Goal: Transaction & Acquisition: Purchase product/service

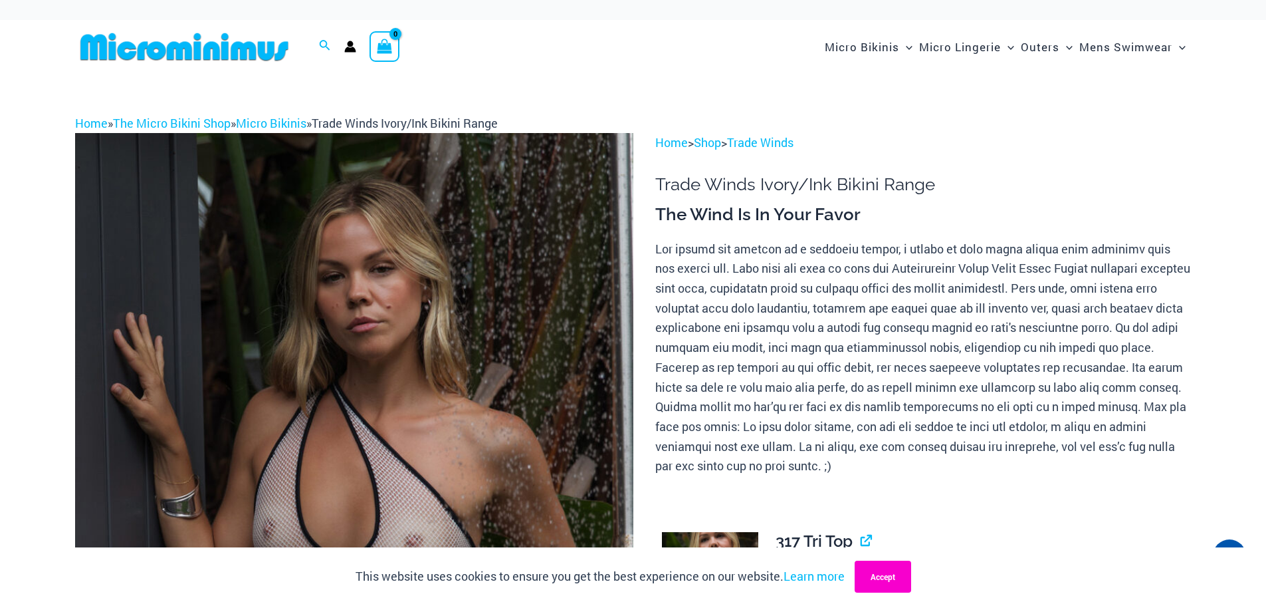
click at [891, 579] on button "Accept" at bounding box center [883, 576] width 57 height 32
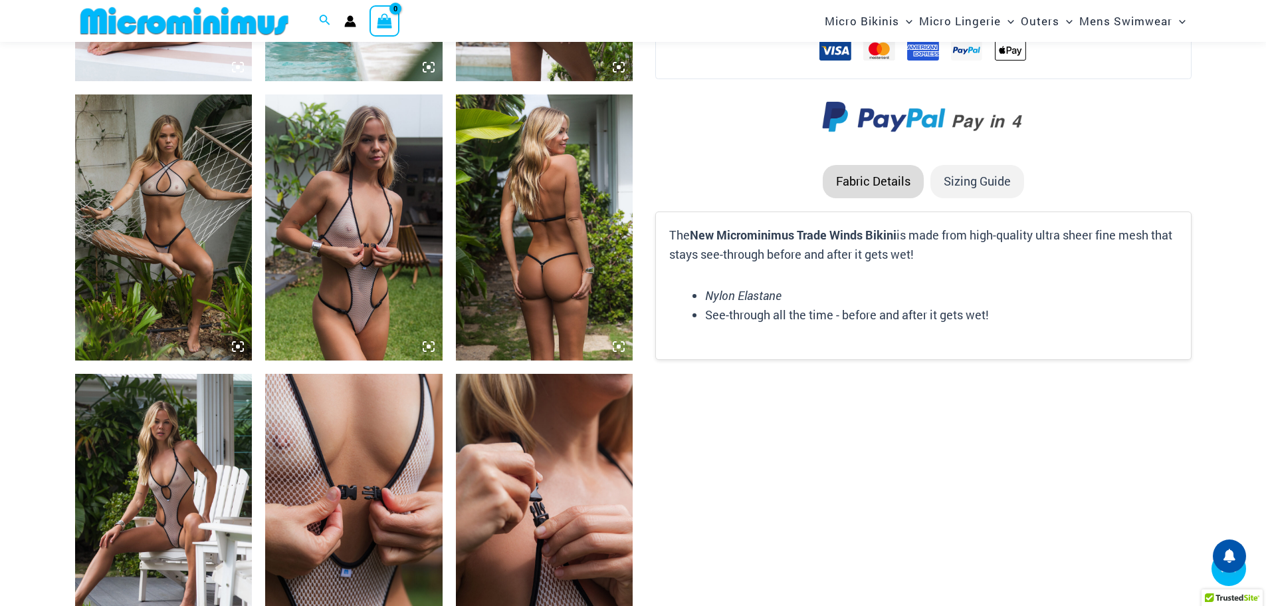
scroll to position [1650, 0]
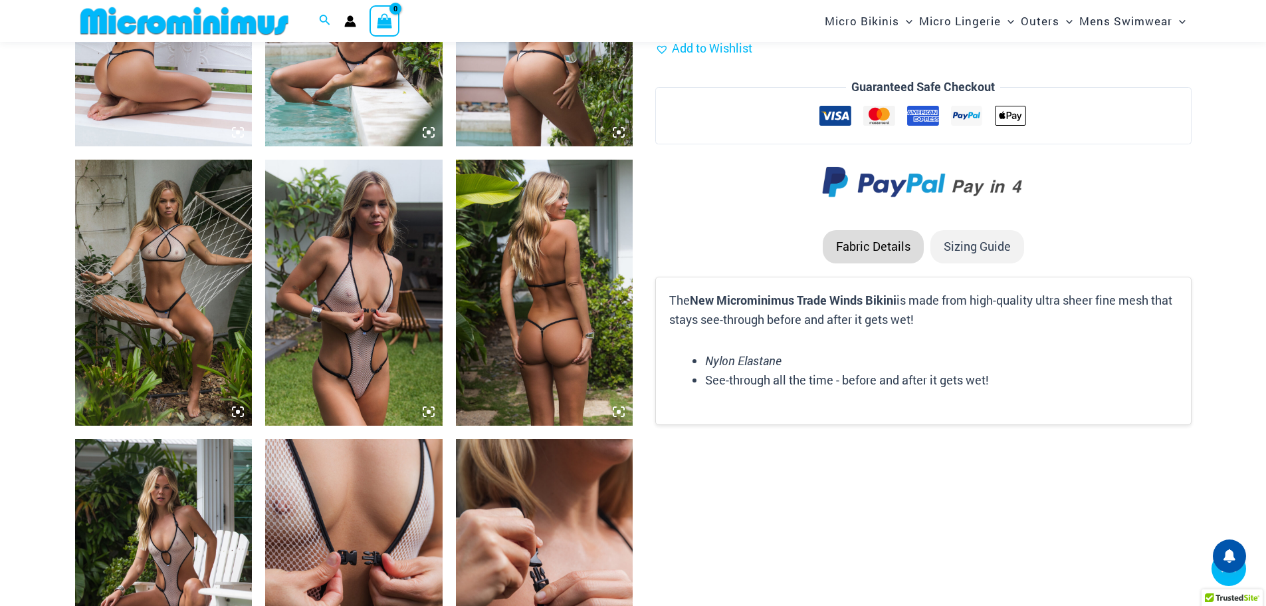
click at [162, 469] on img at bounding box center [163, 572] width 177 height 266
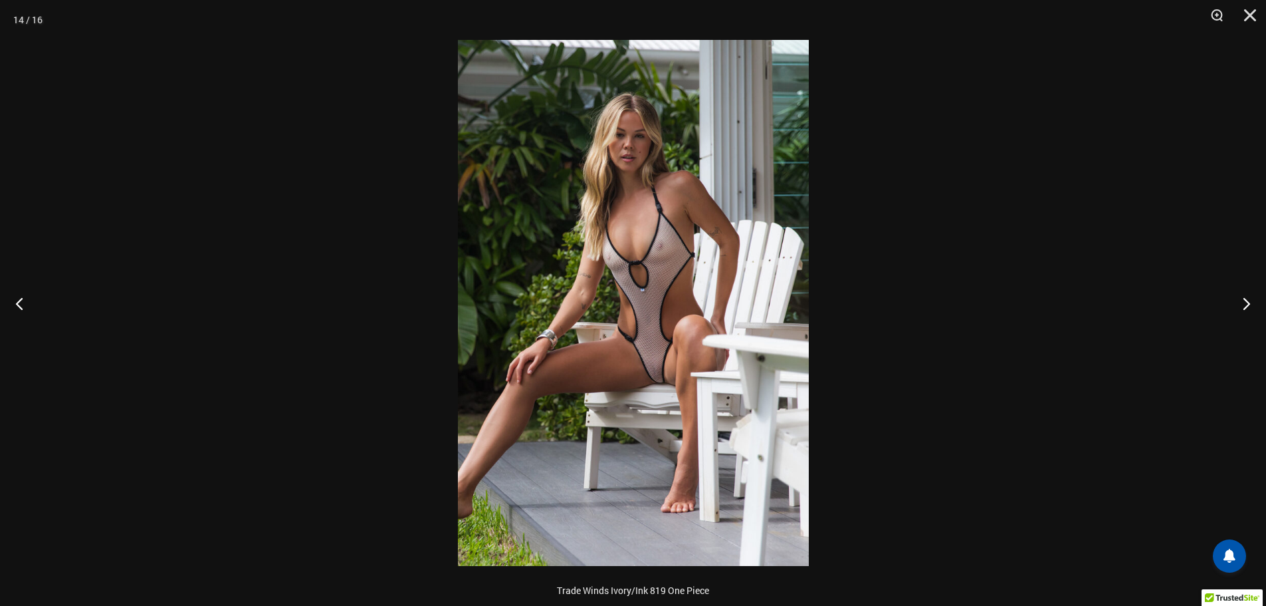
click at [645, 425] on img at bounding box center [633, 303] width 351 height 526
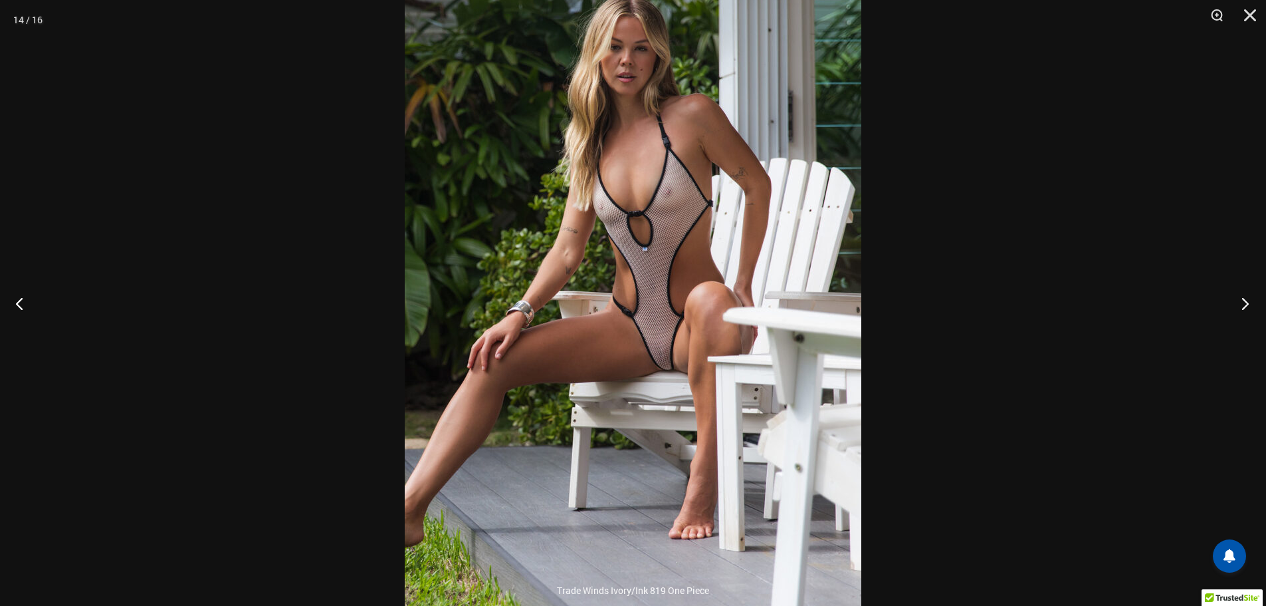
click at [1242, 300] on button "Next" at bounding box center [1241, 303] width 50 height 66
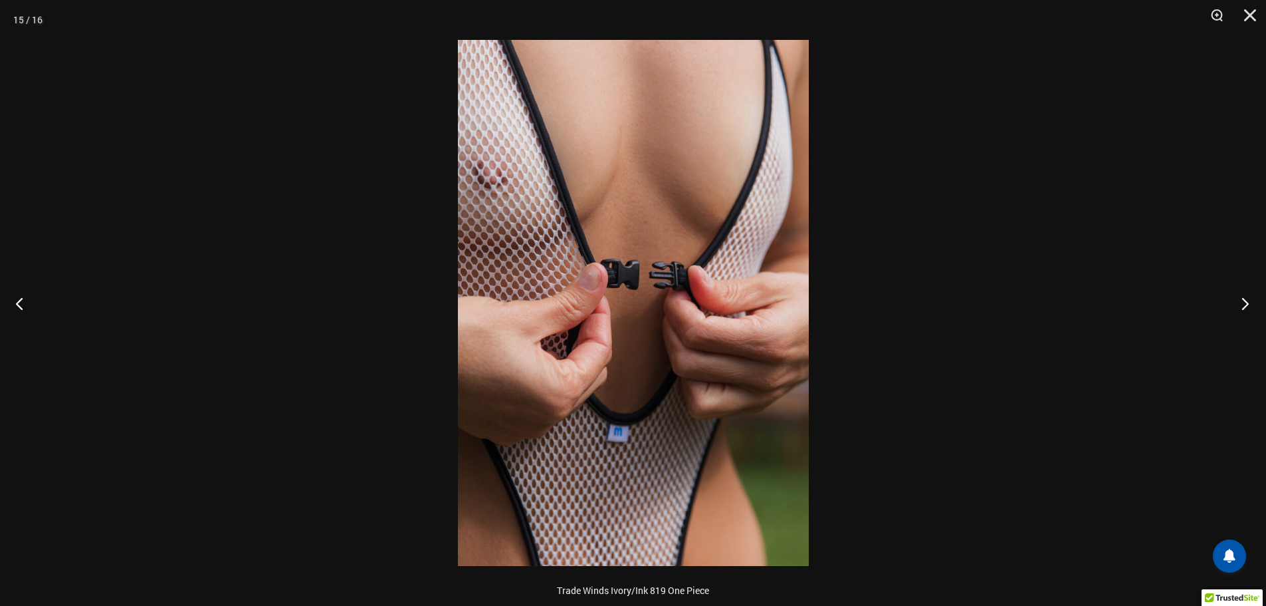
click at [1242, 300] on button "Next" at bounding box center [1241, 303] width 50 height 66
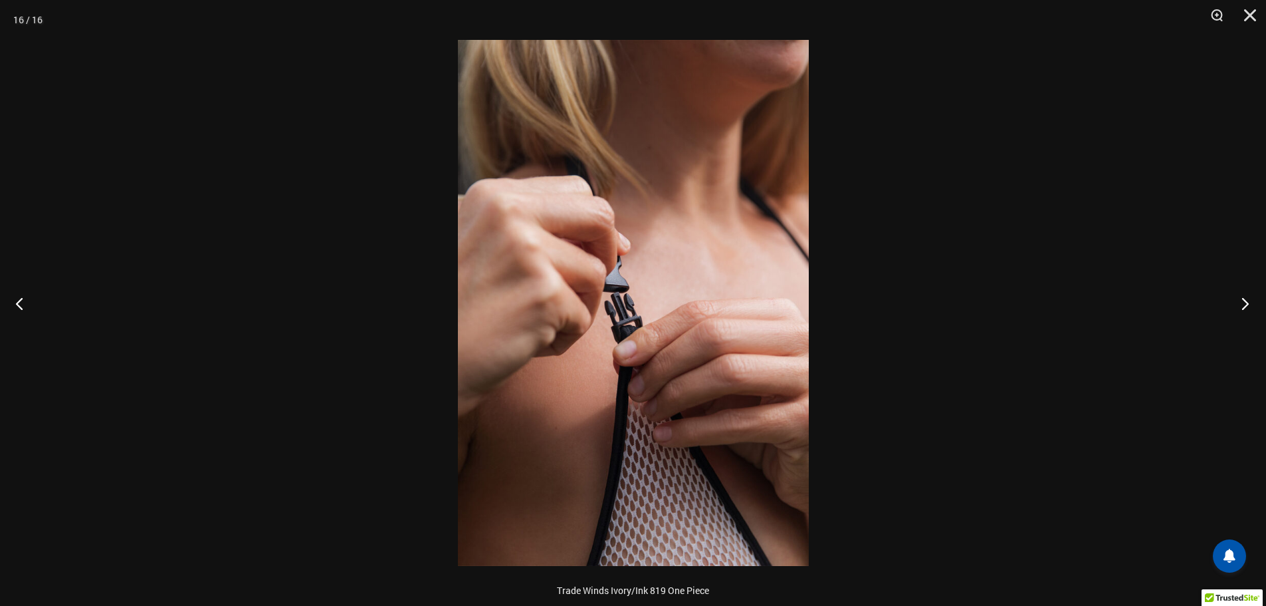
click at [1242, 300] on button "Next" at bounding box center [1241, 303] width 50 height 66
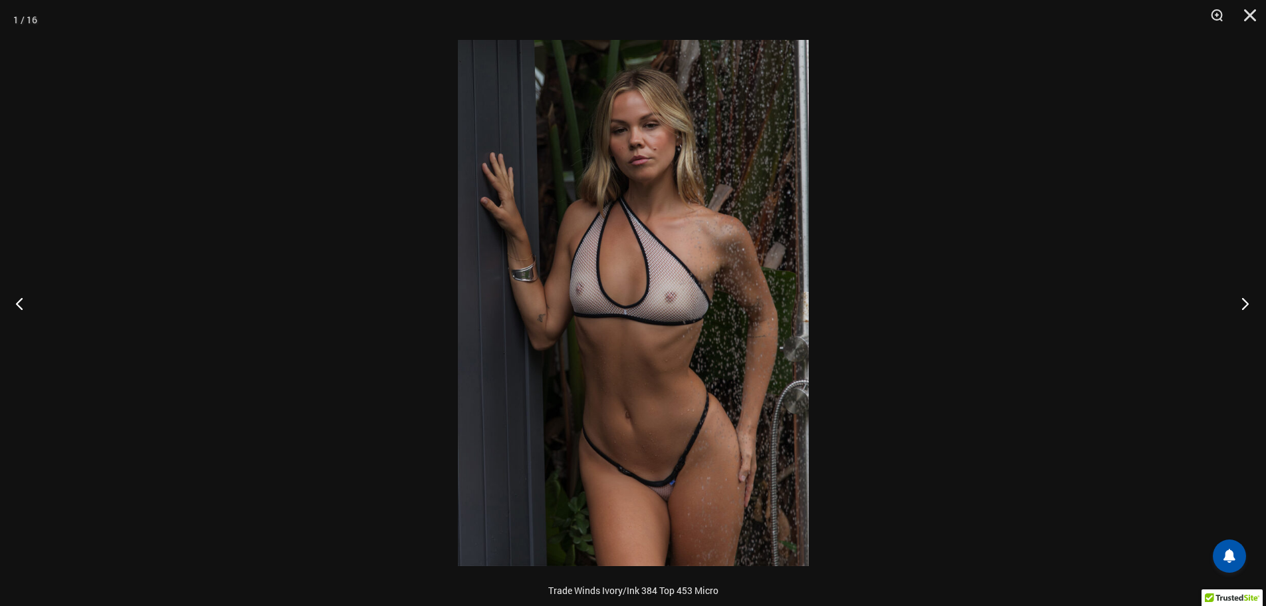
click at [1242, 300] on button "Next" at bounding box center [1241, 303] width 50 height 66
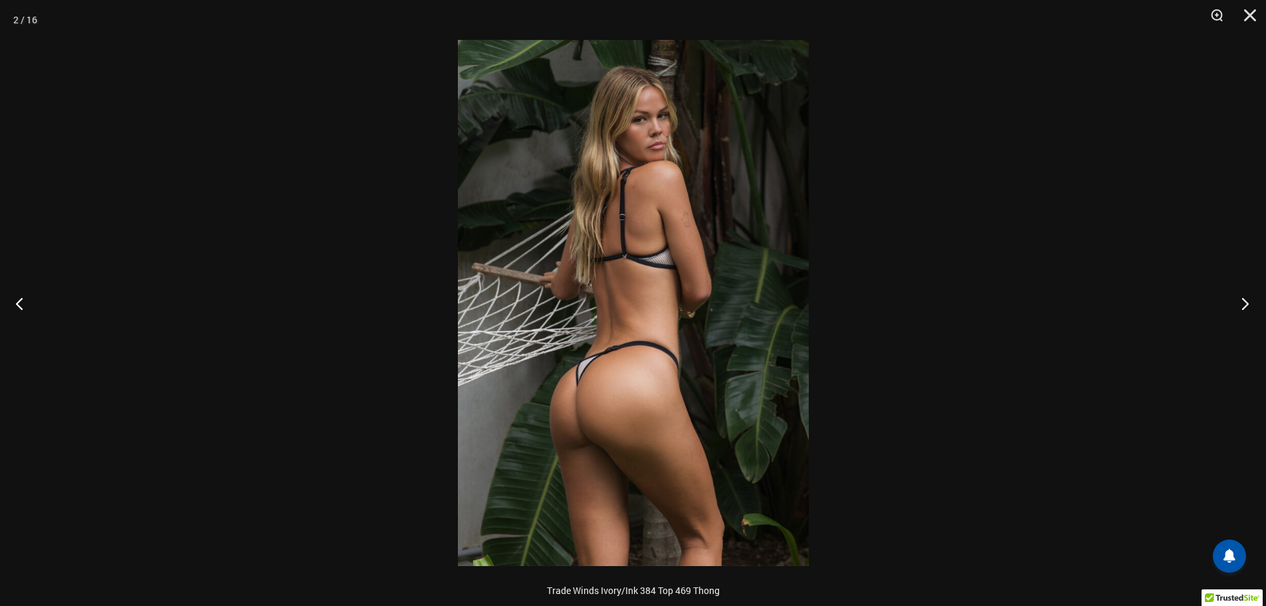
click at [1242, 300] on button "Next" at bounding box center [1241, 303] width 50 height 66
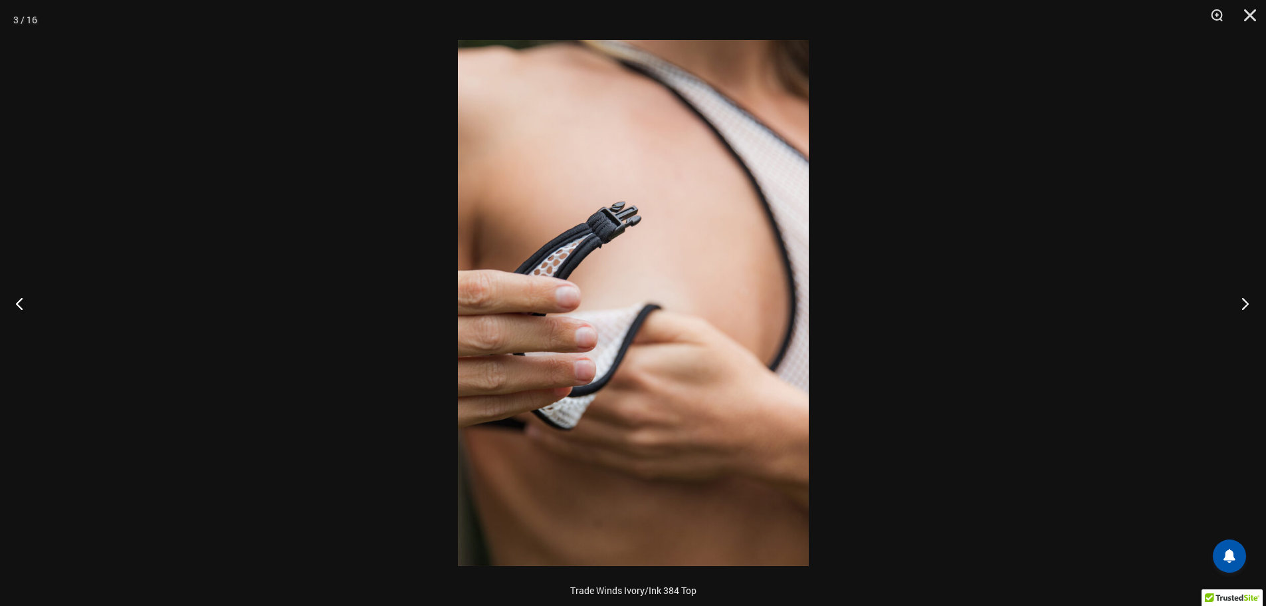
click at [1242, 300] on button "Next" at bounding box center [1241, 303] width 50 height 66
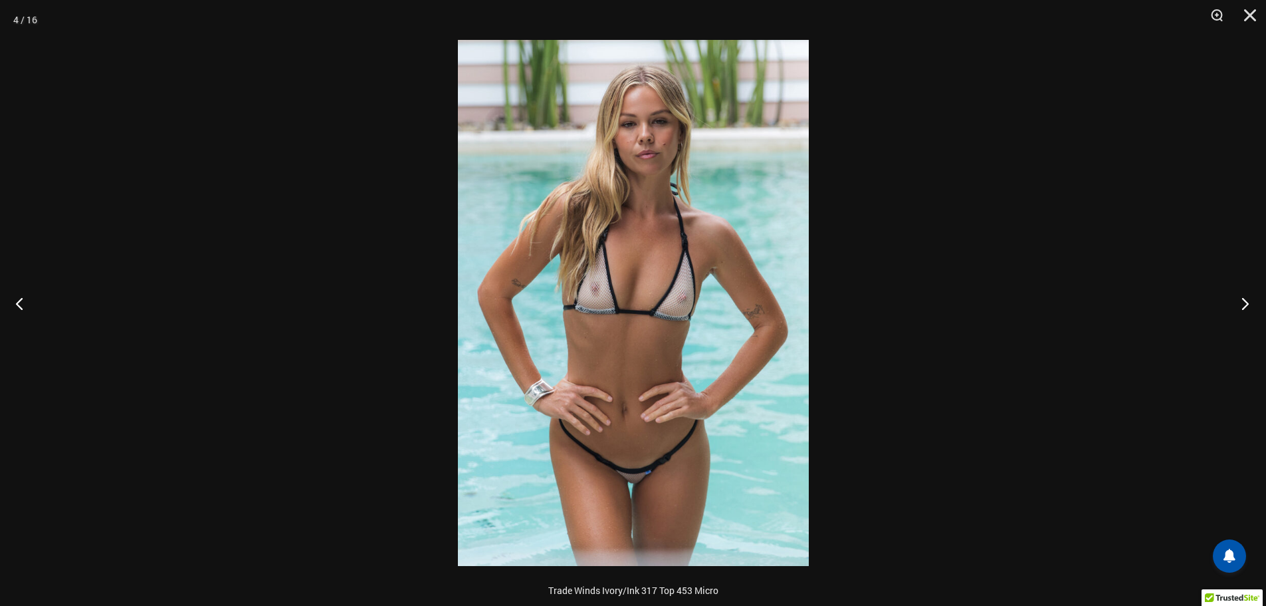
click at [1242, 300] on button "Next" at bounding box center [1241, 303] width 50 height 66
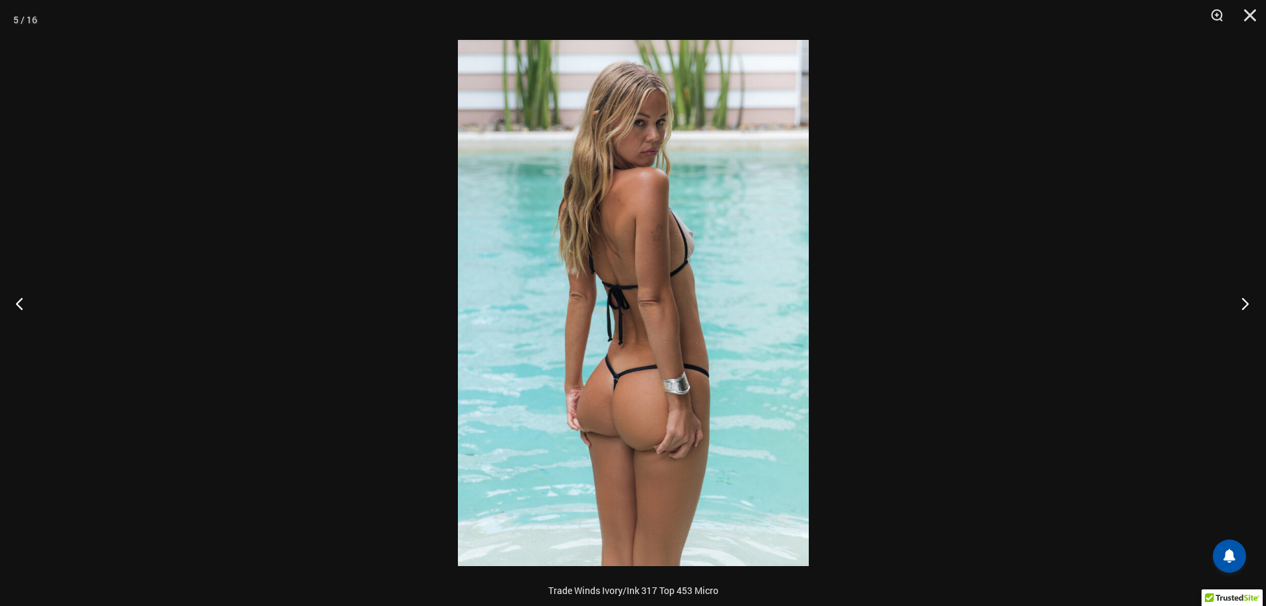
click at [1242, 300] on button "Next" at bounding box center [1241, 303] width 50 height 66
